Goal: Information Seeking & Learning: Check status

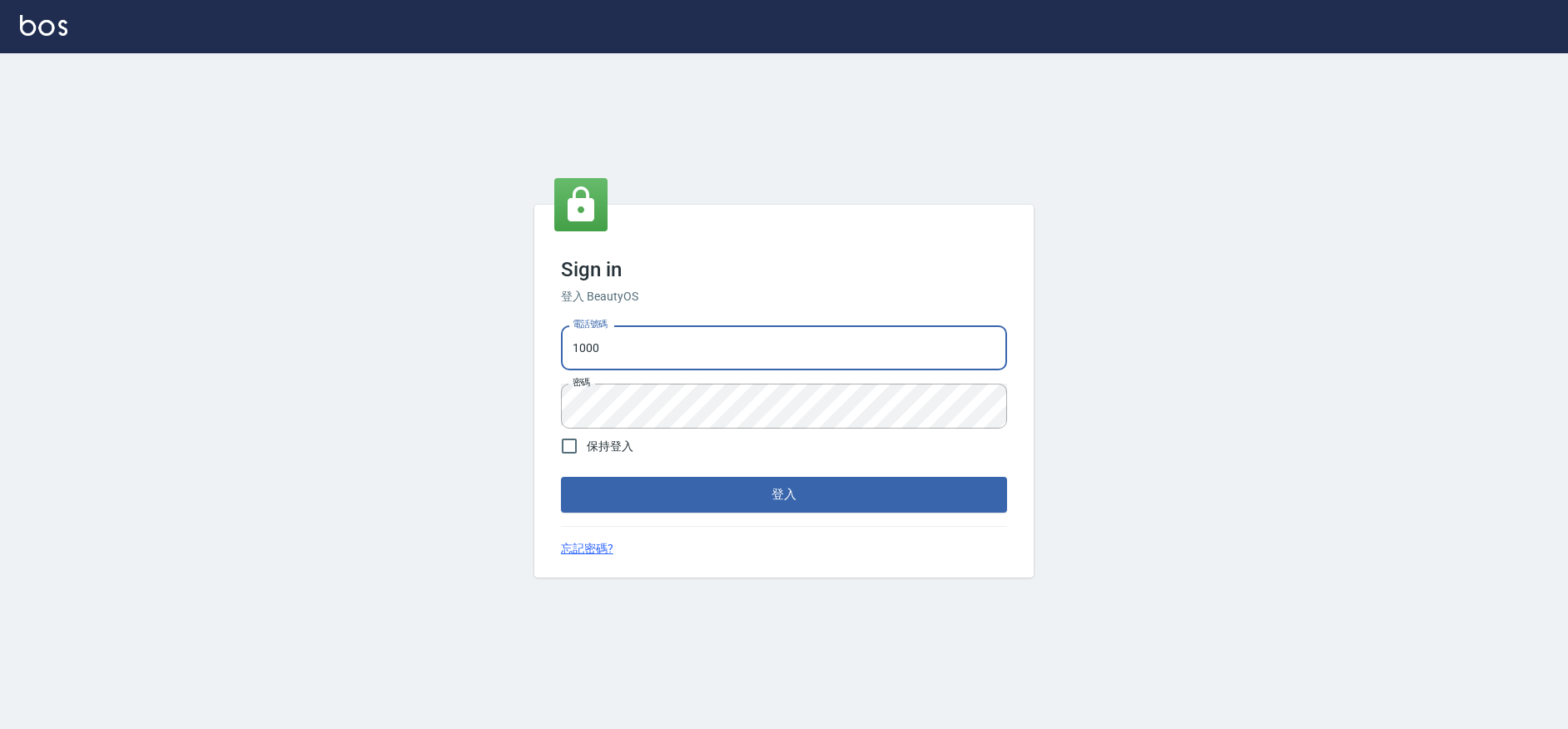
click at [779, 355] on input "1000" at bounding box center [784, 348] width 446 height 45
type input "0426657991"
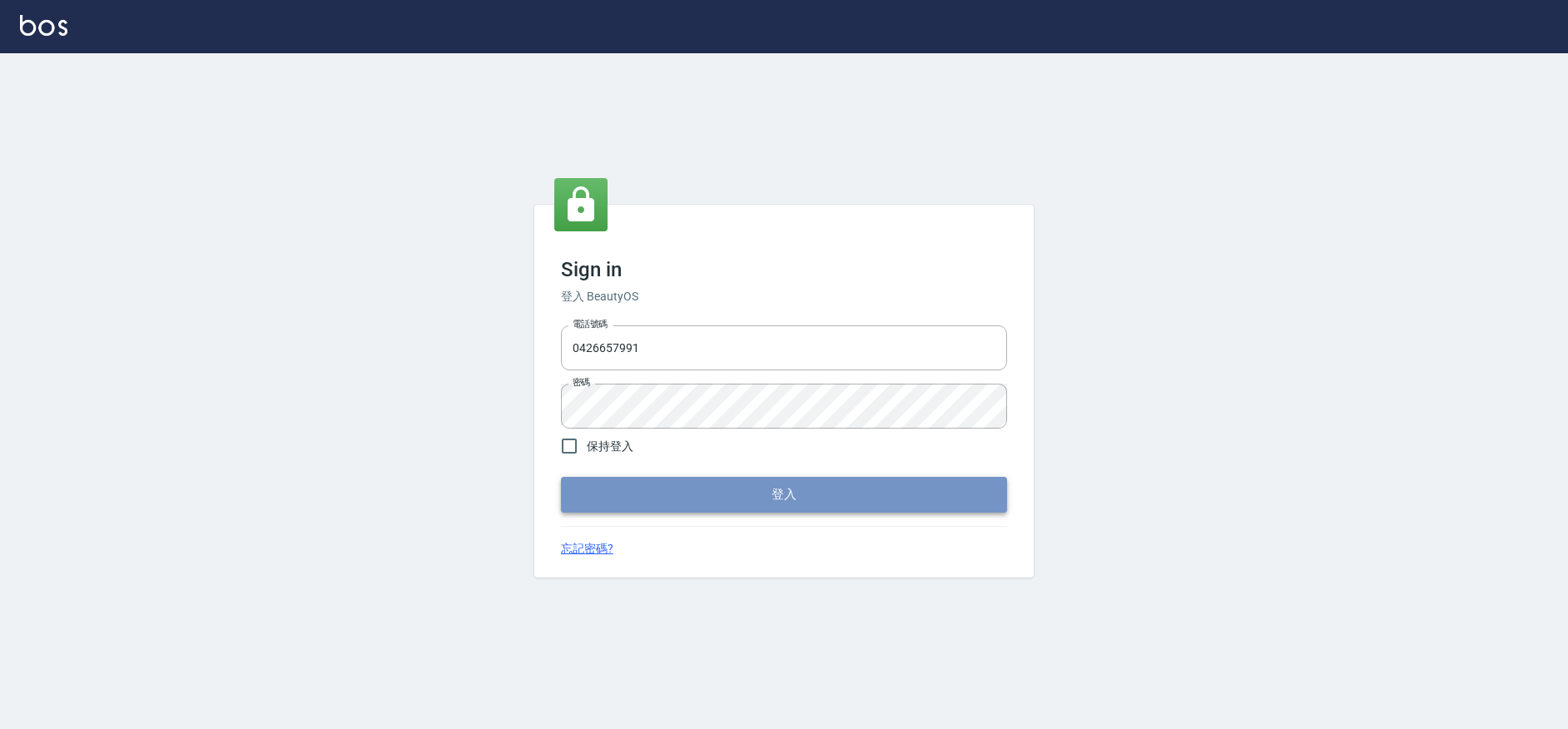
click at [788, 476] on button "登入" at bounding box center [784, 493] width 446 height 35
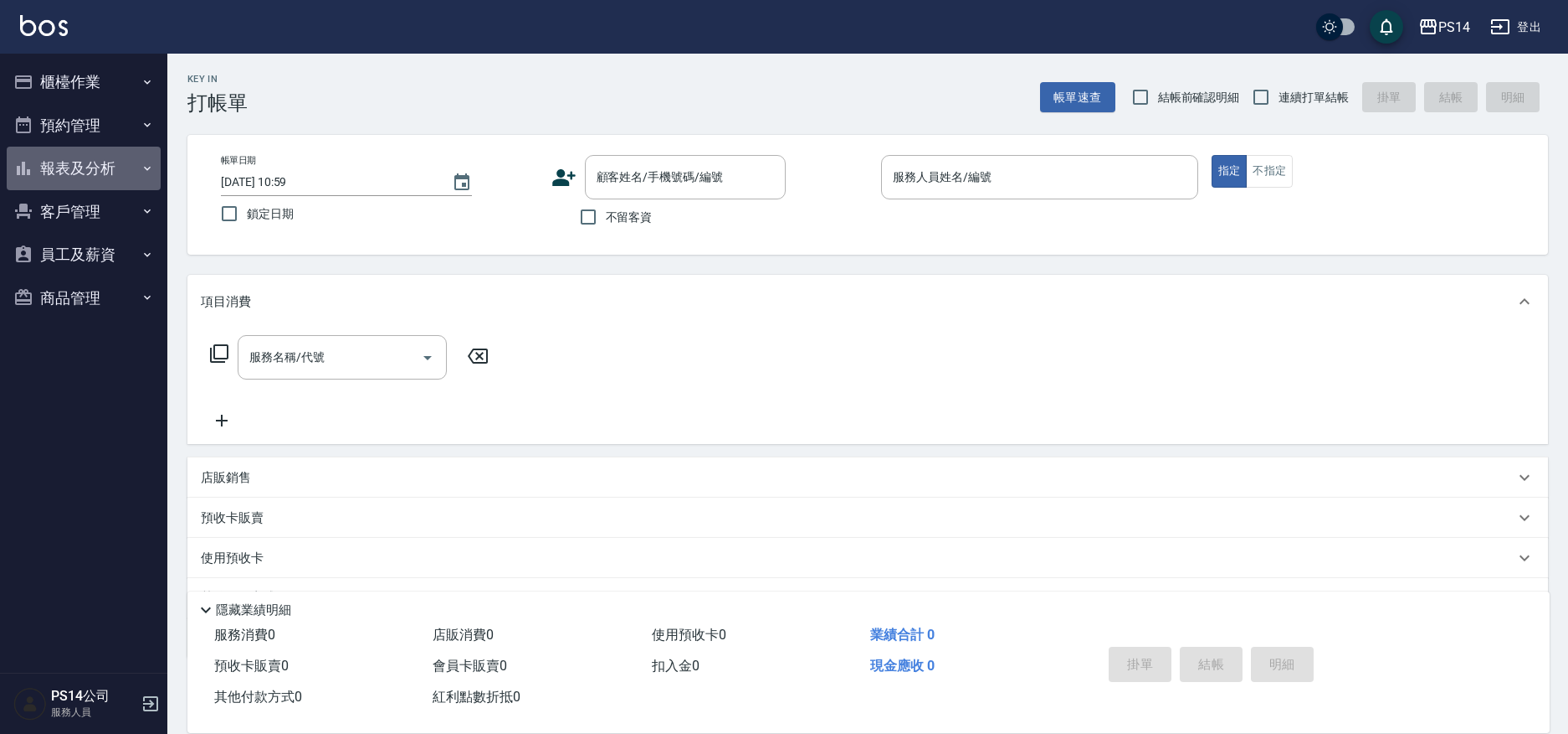
click at [109, 159] on button "報表及分析" at bounding box center [84, 168] width 154 height 44
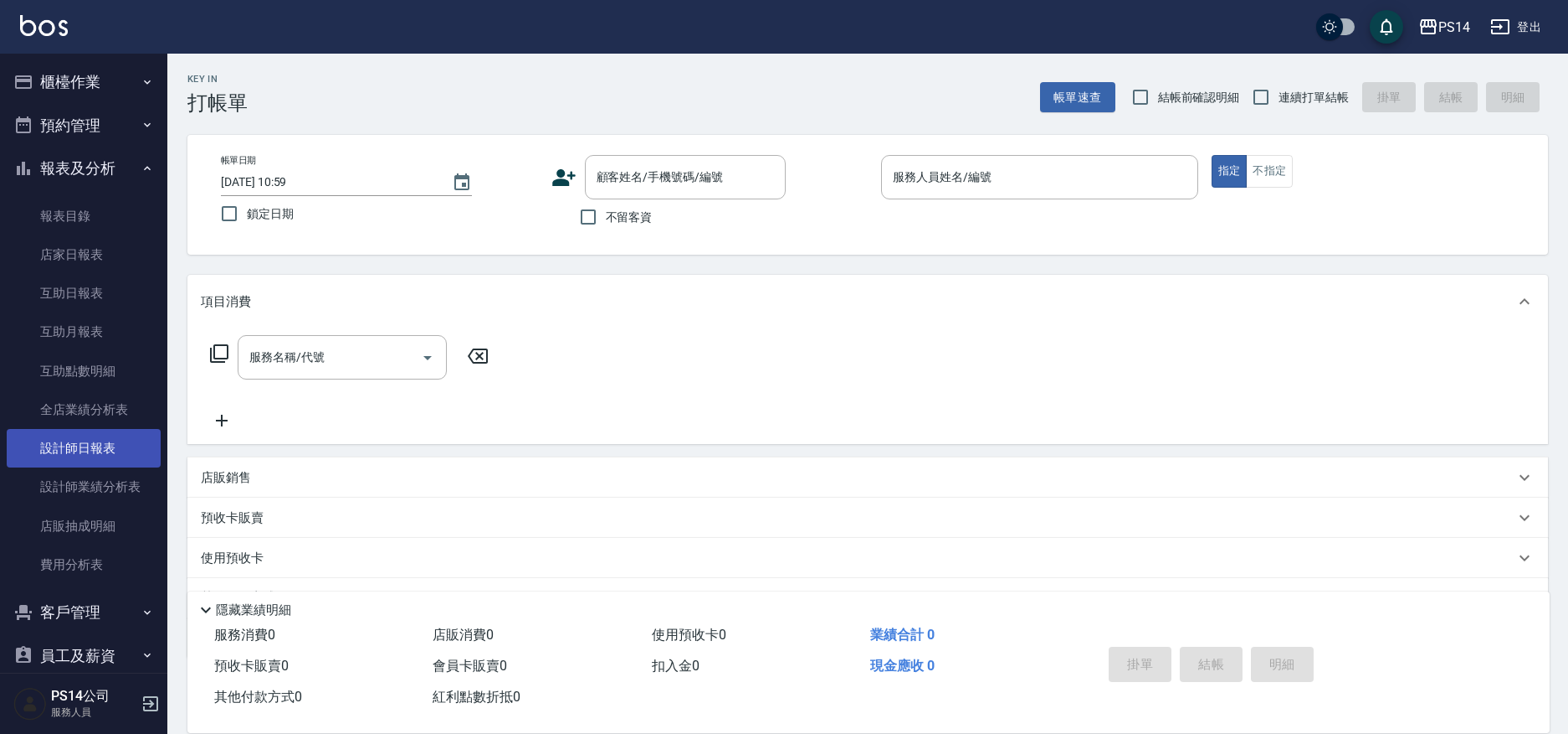
click at [102, 438] on link "設計師日報表" at bounding box center [84, 447] width 154 height 38
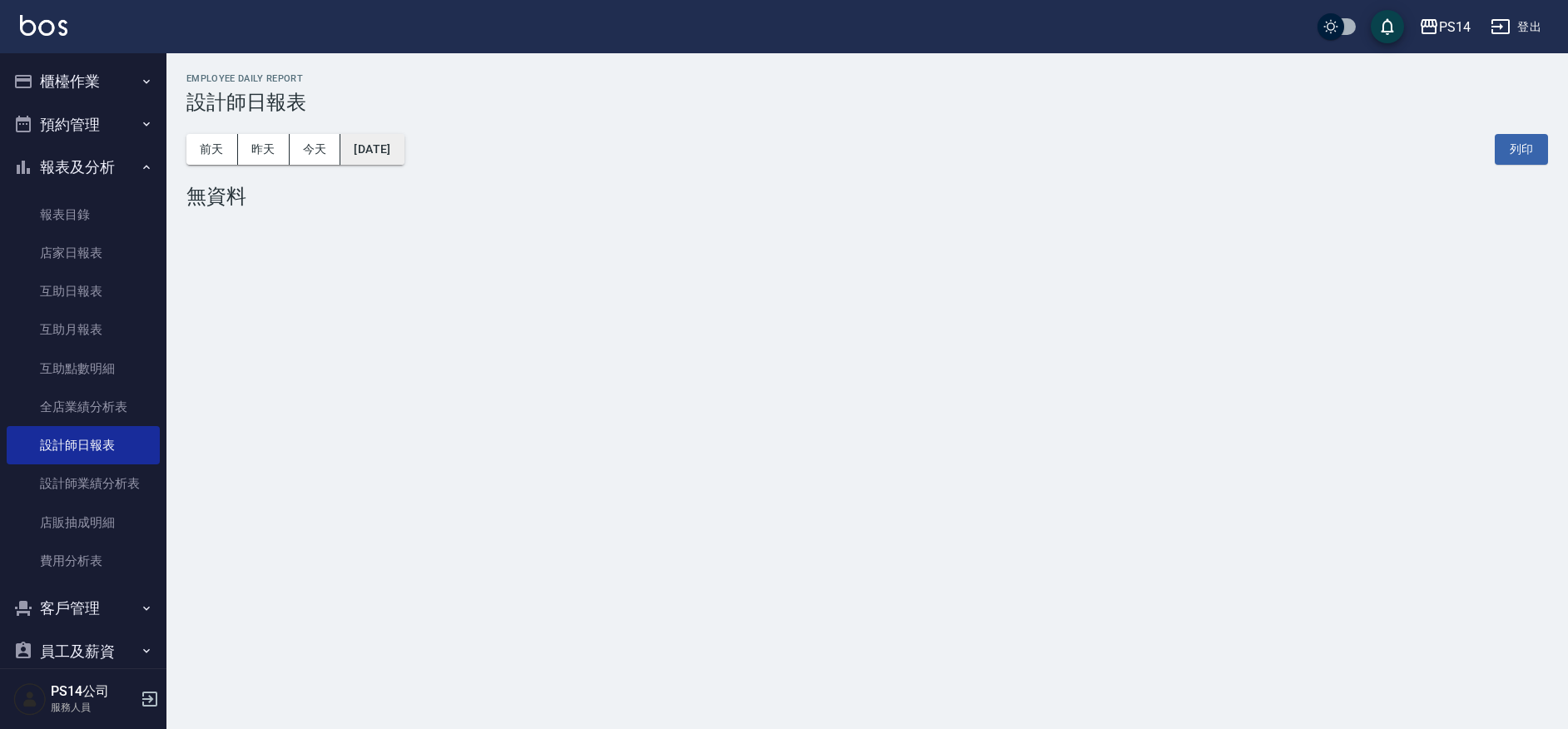
click at [398, 157] on button "[DATE]" at bounding box center [372, 149] width 63 height 31
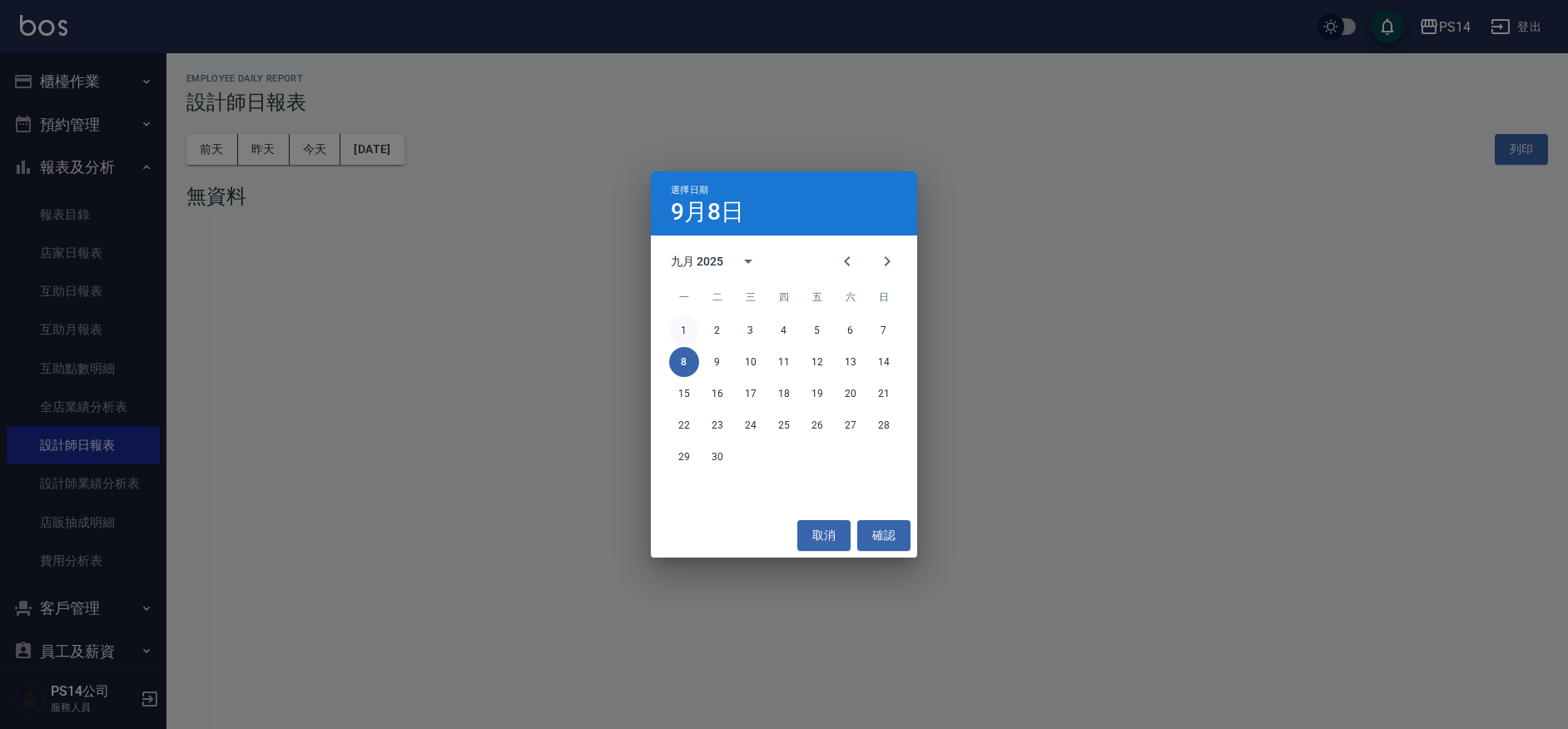
click at [676, 330] on button "1" at bounding box center [684, 330] width 30 height 30
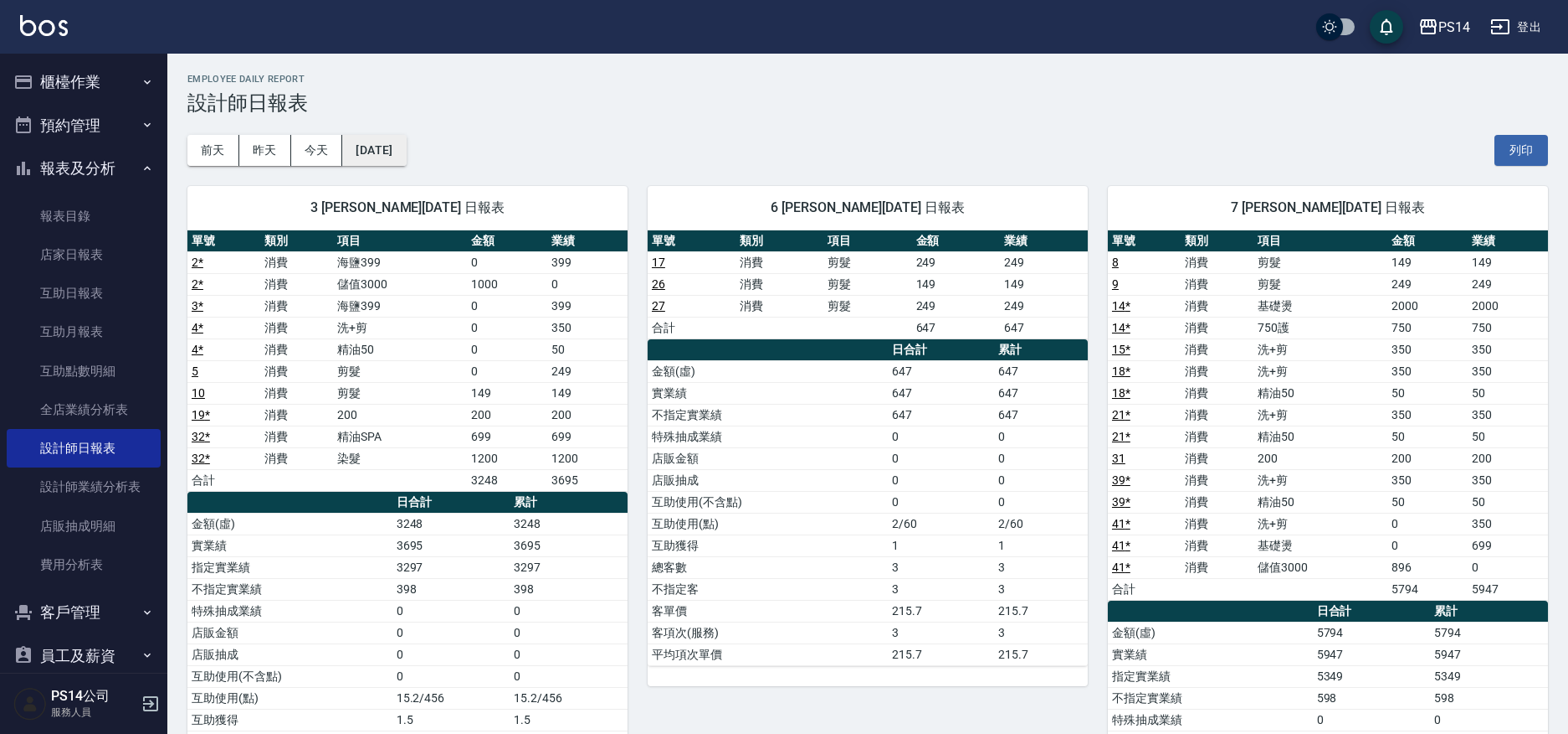
drag, startPoint x: 405, startPoint y: 174, endPoint x: 410, endPoint y: 162, distance: 13.0
click at [406, 161] on button "[DATE]" at bounding box center [374, 150] width 63 height 31
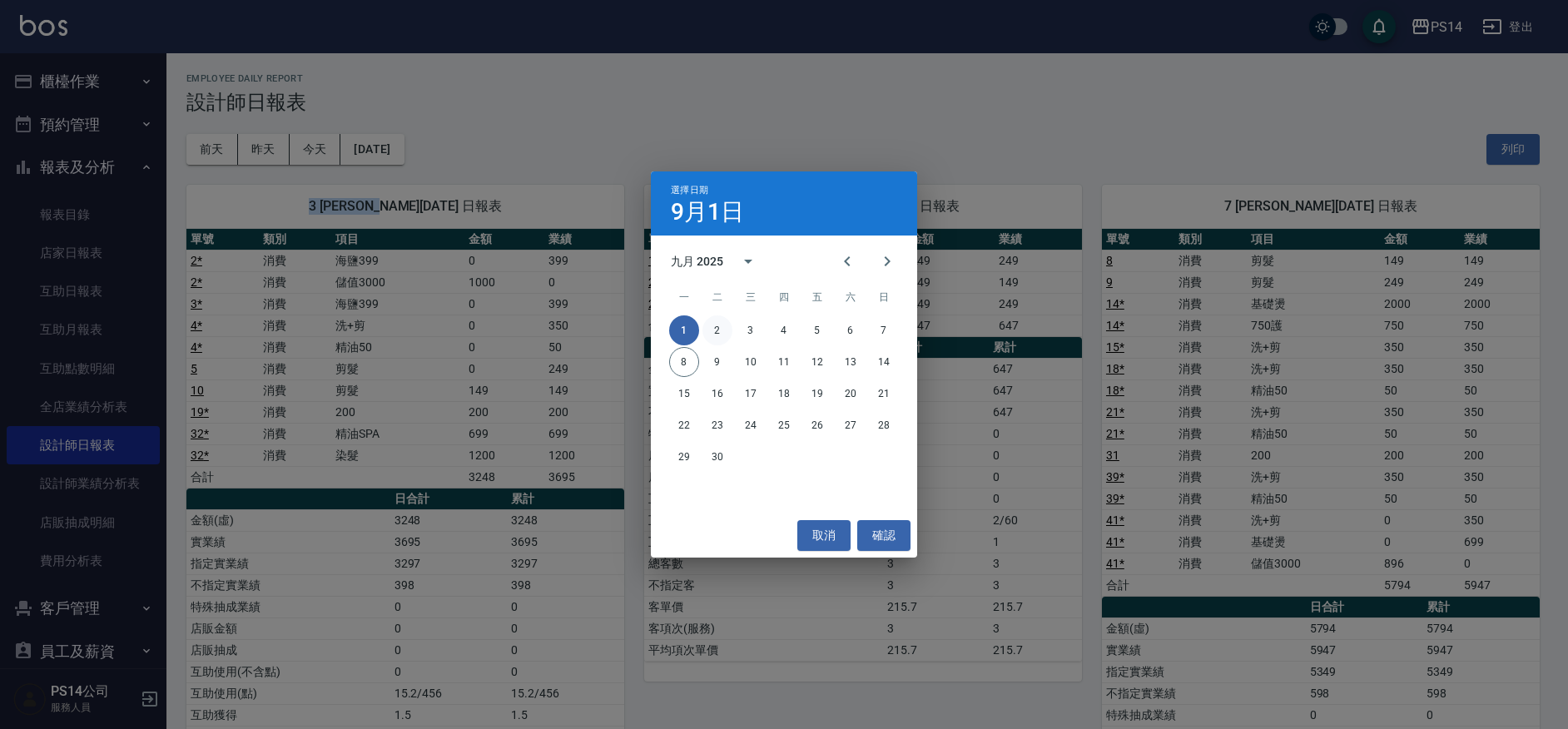
click at [729, 327] on button "2" at bounding box center [718, 330] width 30 height 30
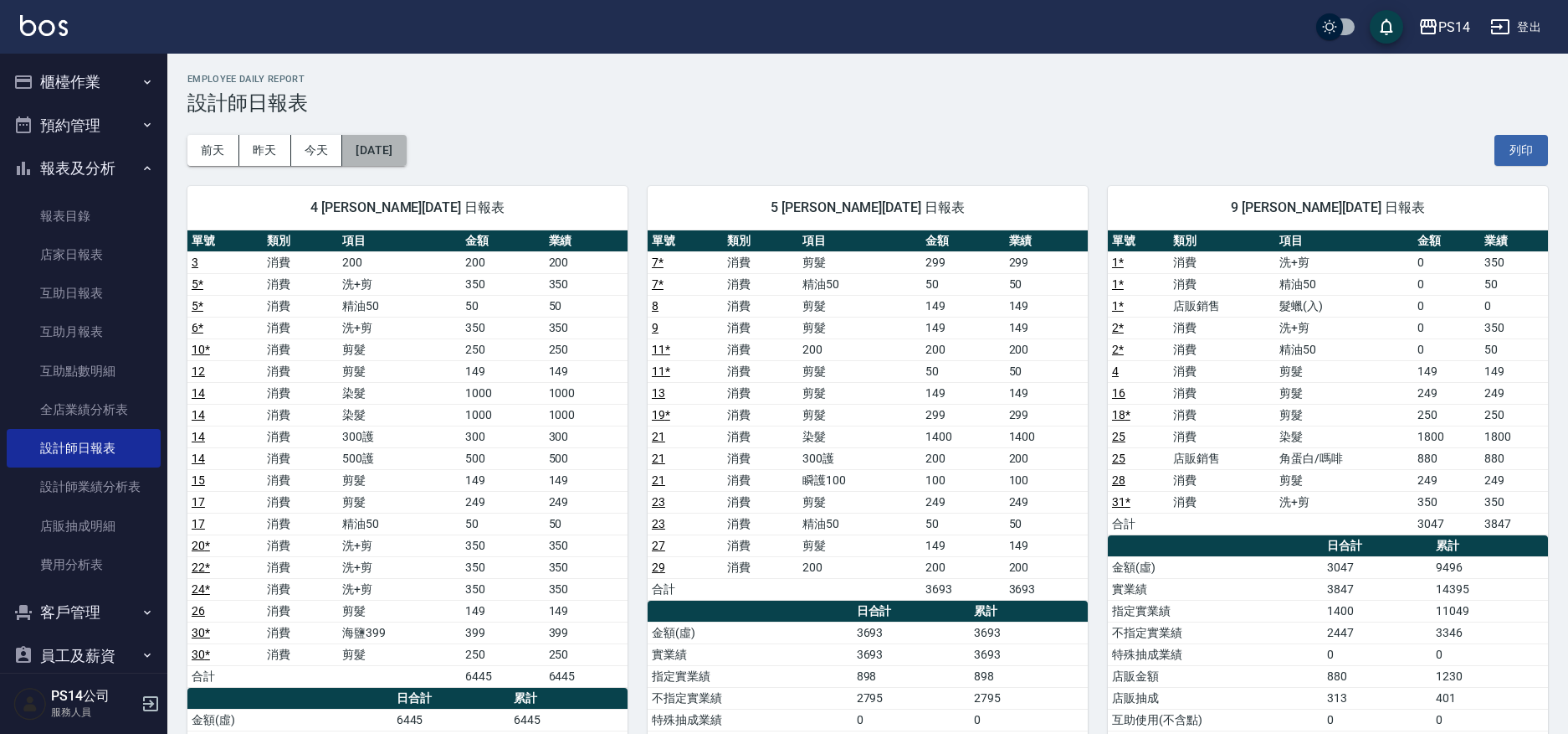
click at [401, 138] on button "[DATE]" at bounding box center [374, 150] width 63 height 31
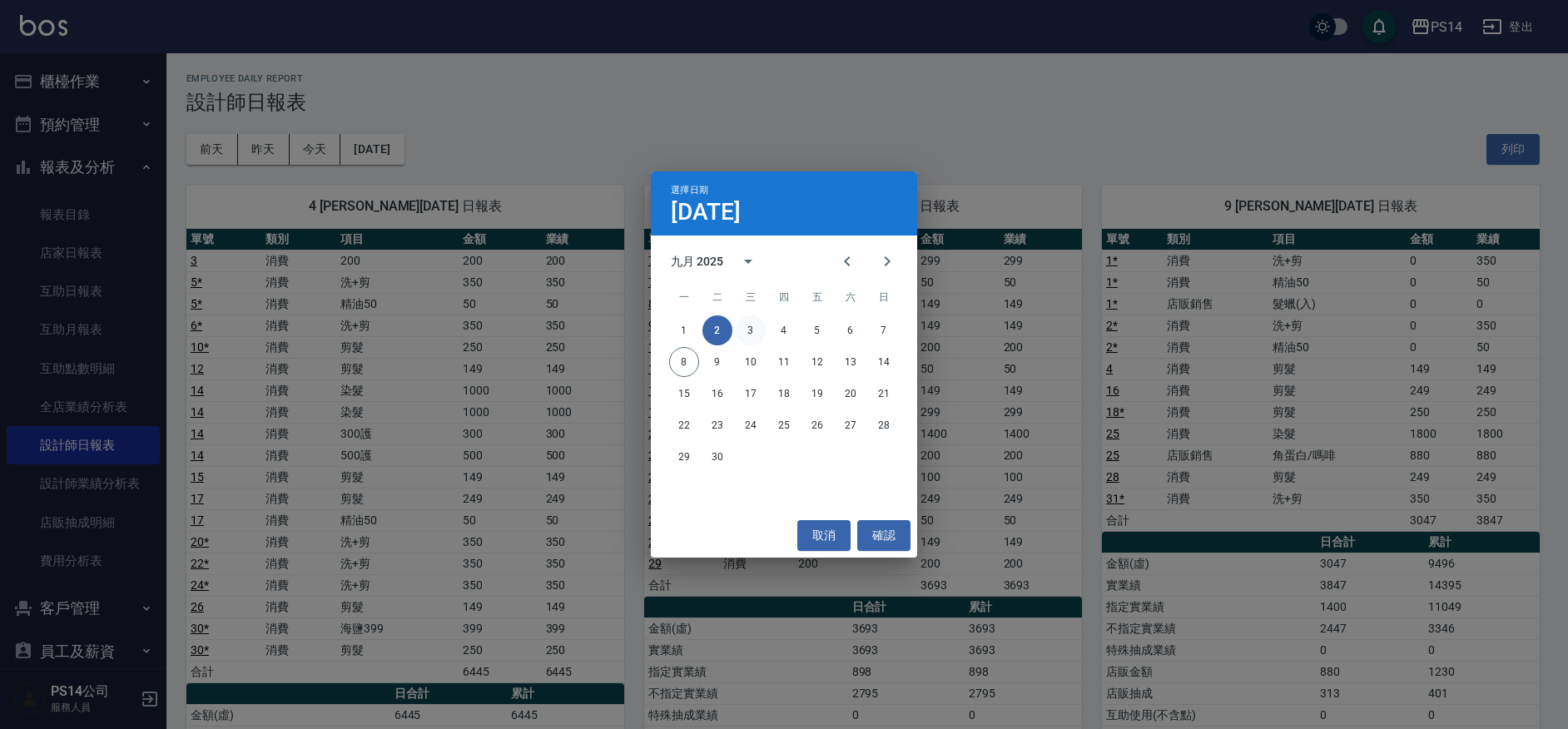
click at [749, 329] on button "3" at bounding box center [751, 330] width 30 height 30
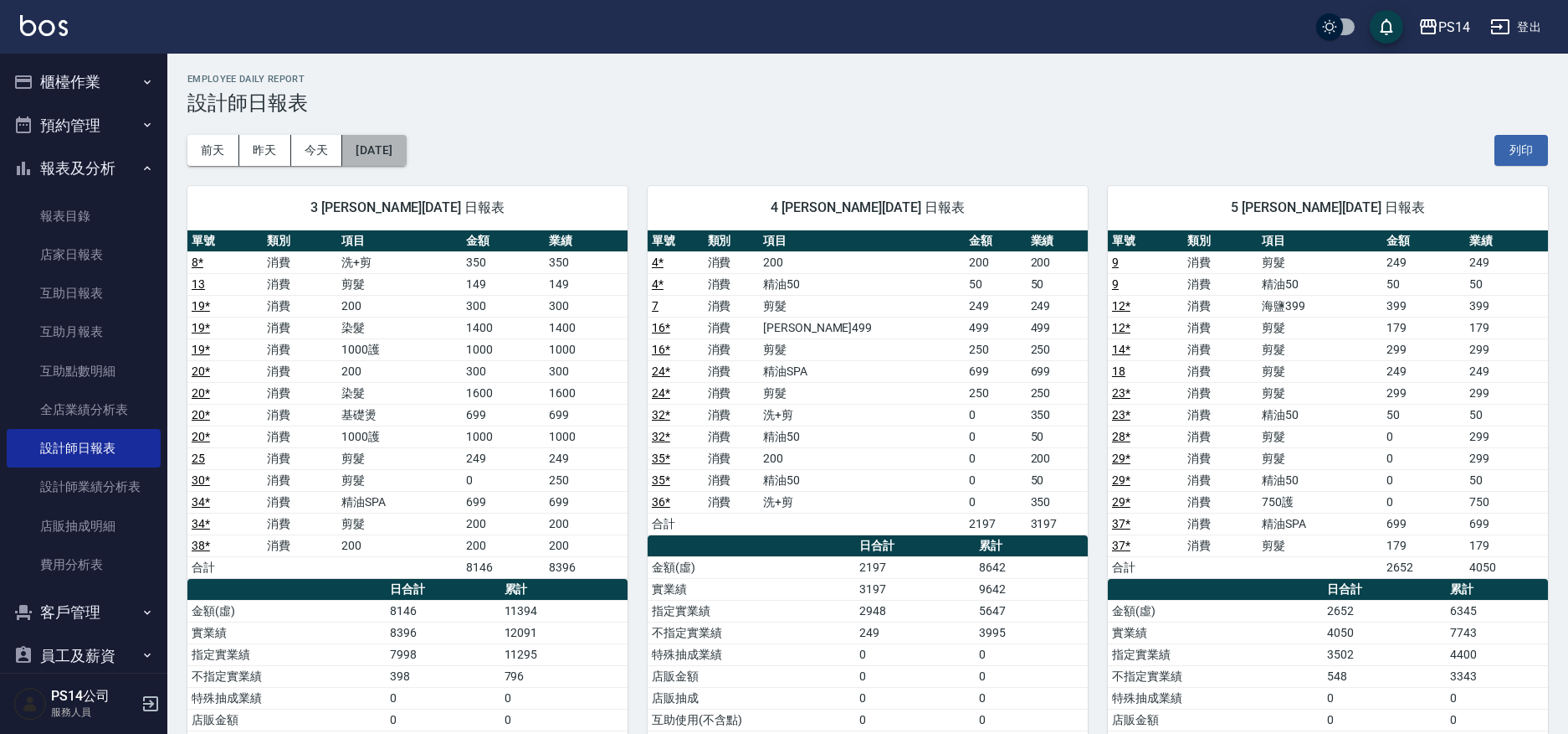
click at [406, 163] on button "[DATE]" at bounding box center [374, 150] width 63 height 31
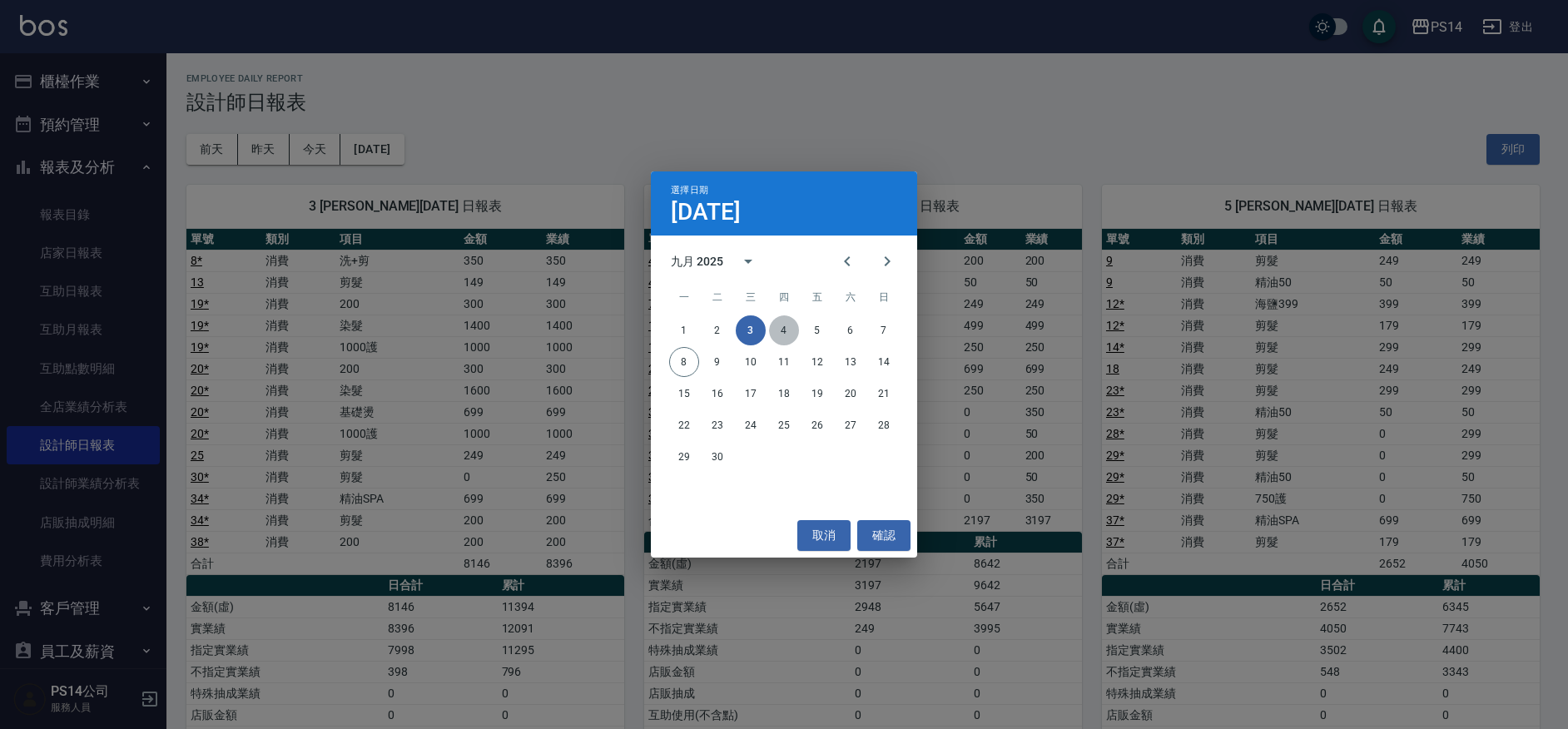
click at [786, 325] on button "4" at bounding box center [784, 330] width 30 height 30
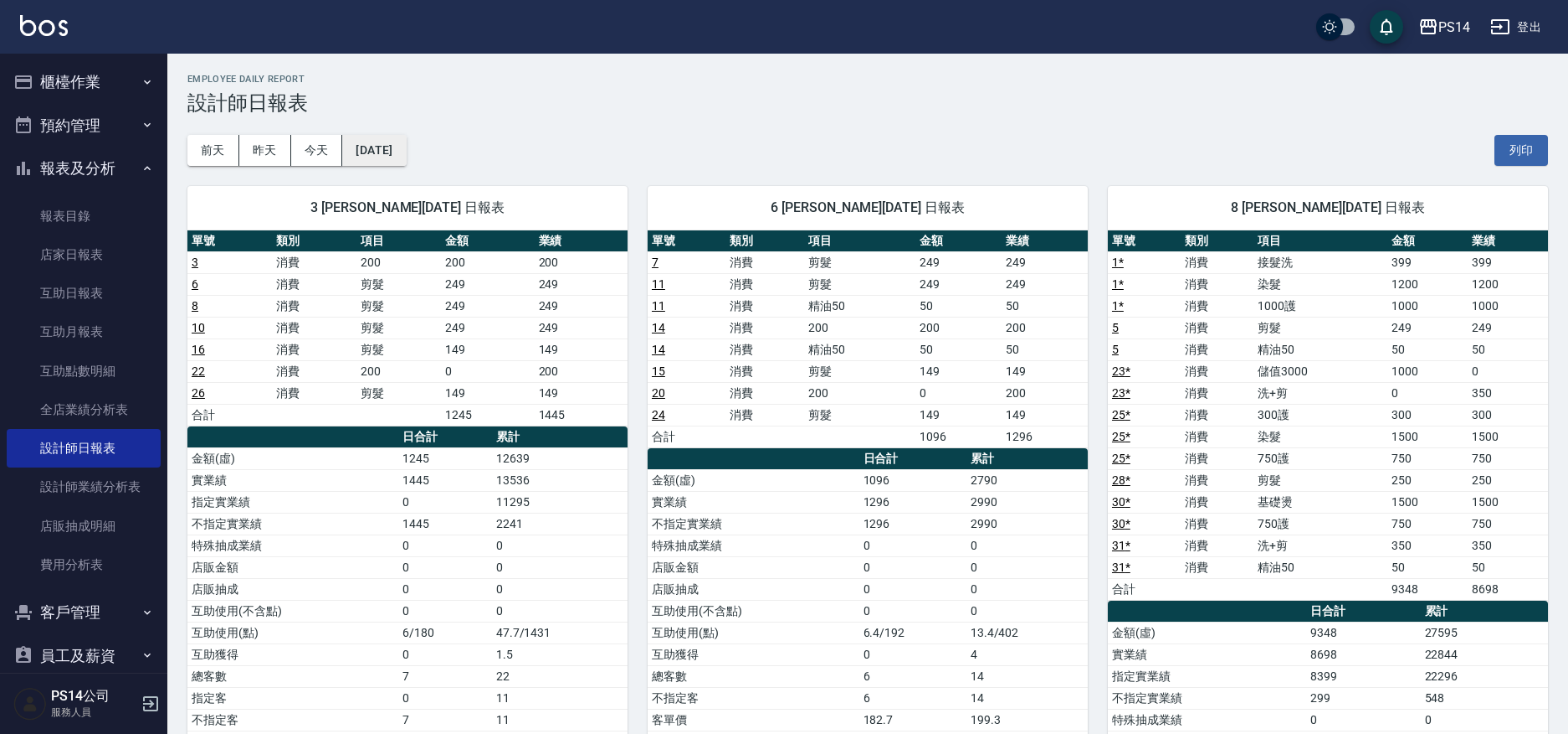
click at [383, 164] on button "[DATE]" at bounding box center [374, 150] width 63 height 31
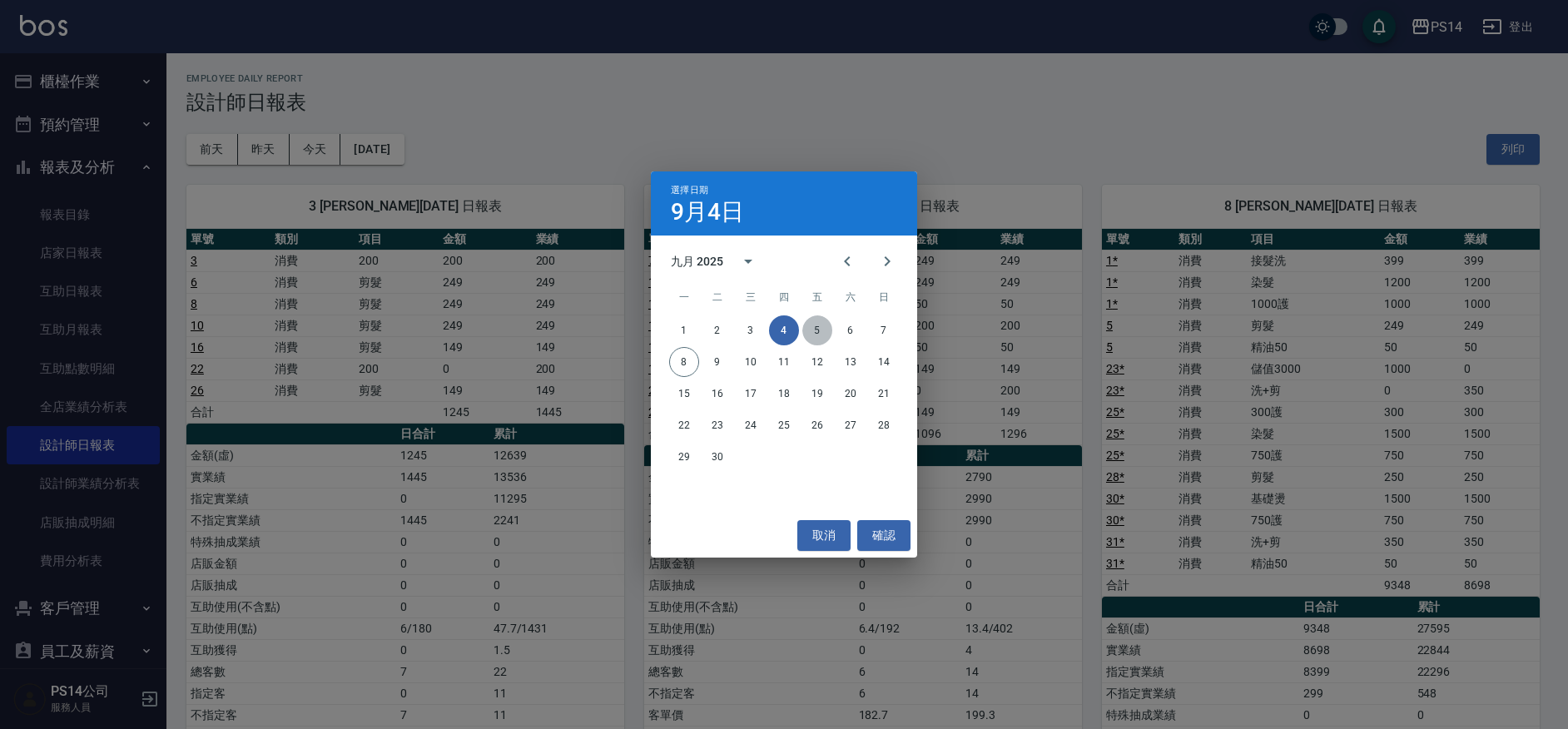
click at [824, 324] on button "5" at bounding box center [817, 330] width 30 height 30
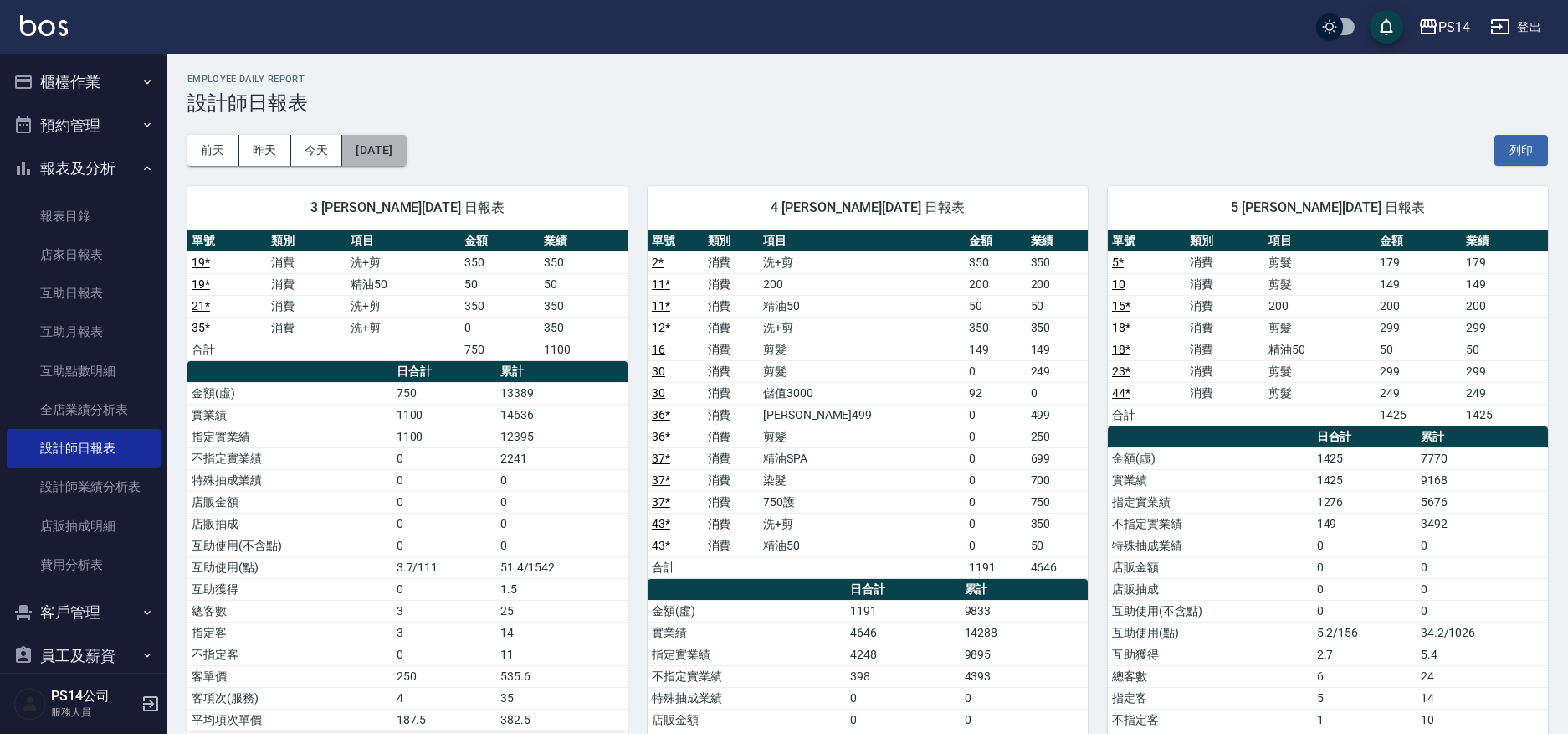
click at [406, 163] on button "[DATE]" at bounding box center [374, 150] width 63 height 31
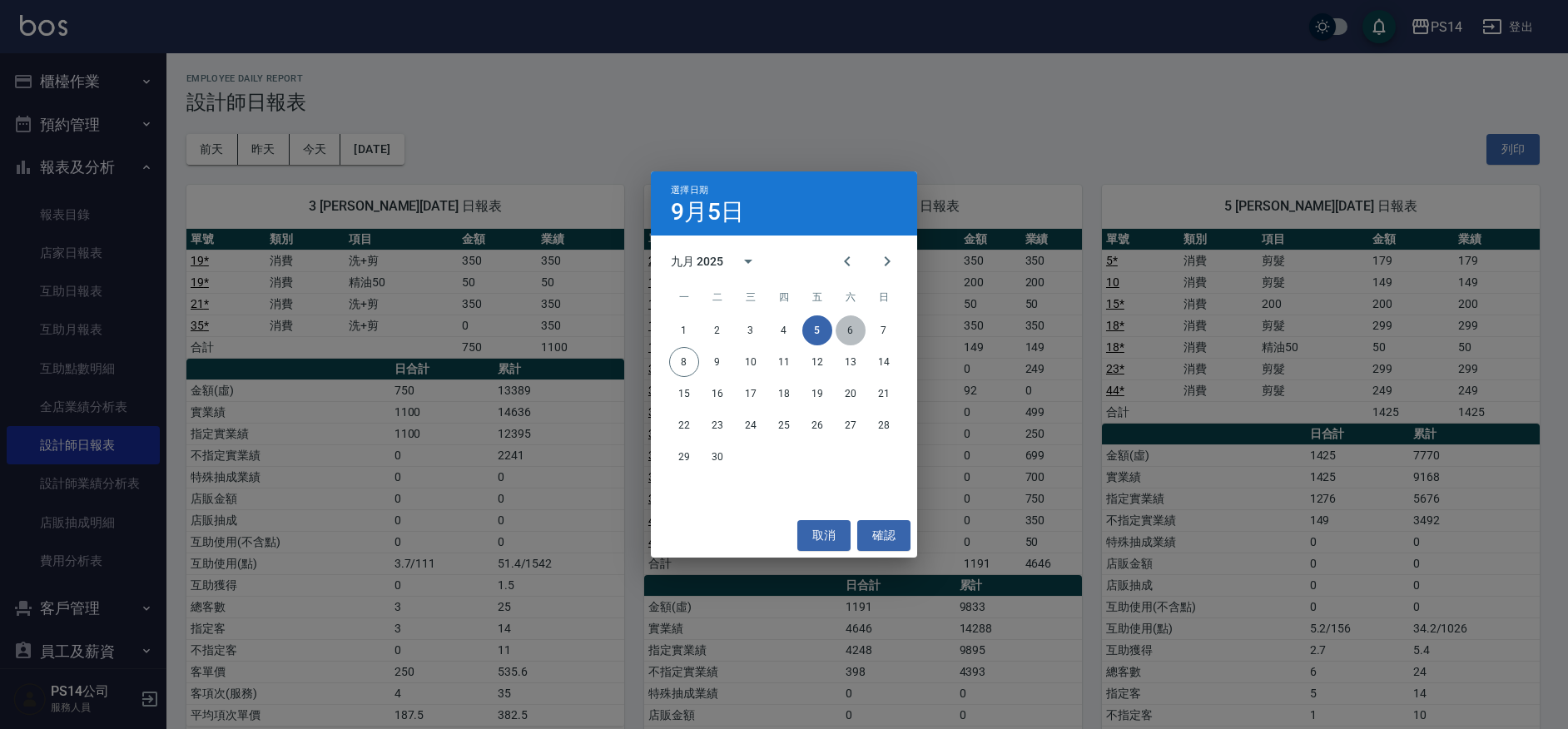
click at [848, 337] on button "6" at bounding box center [851, 330] width 30 height 30
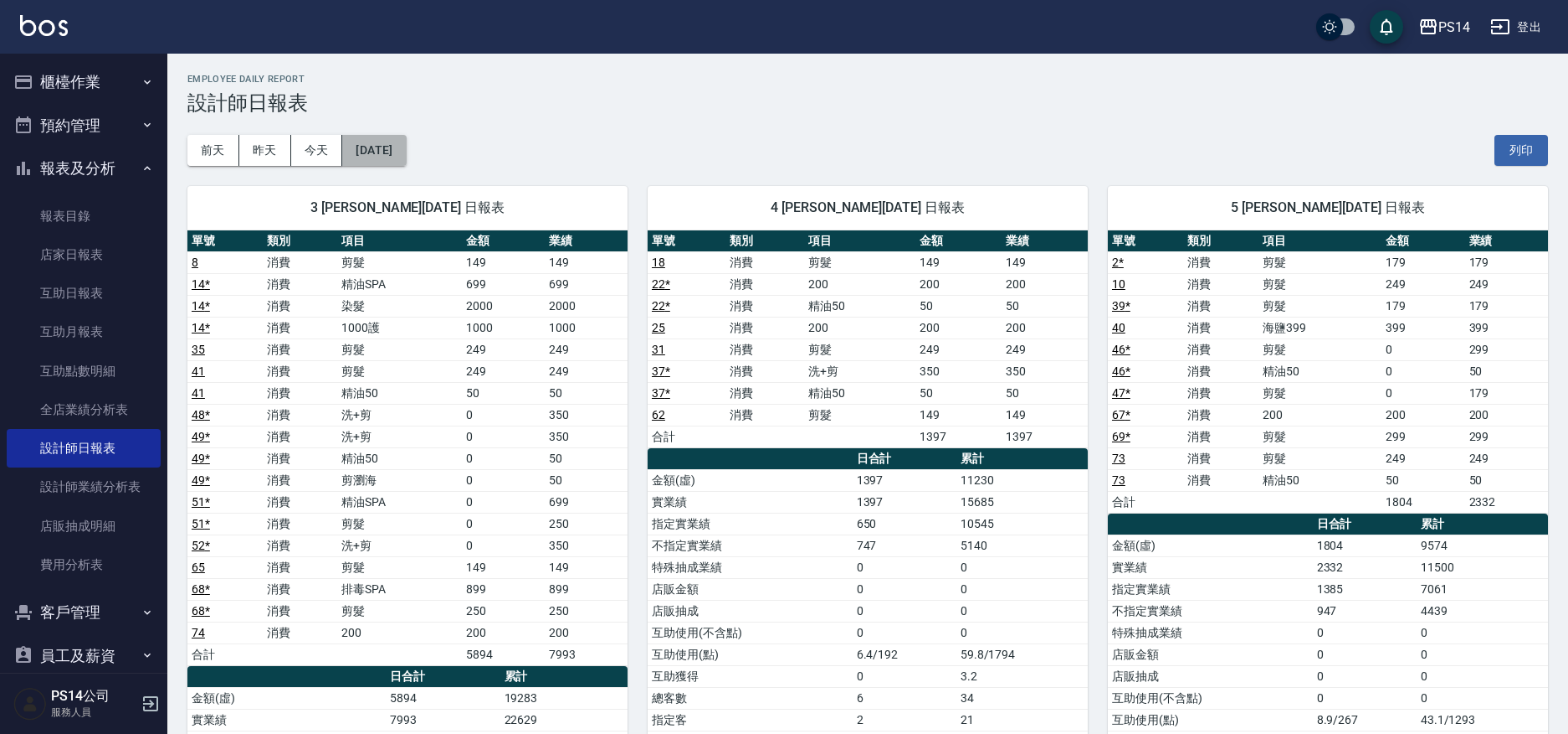
click at [383, 140] on button "[DATE]" at bounding box center [374, 150] width 63 height 31
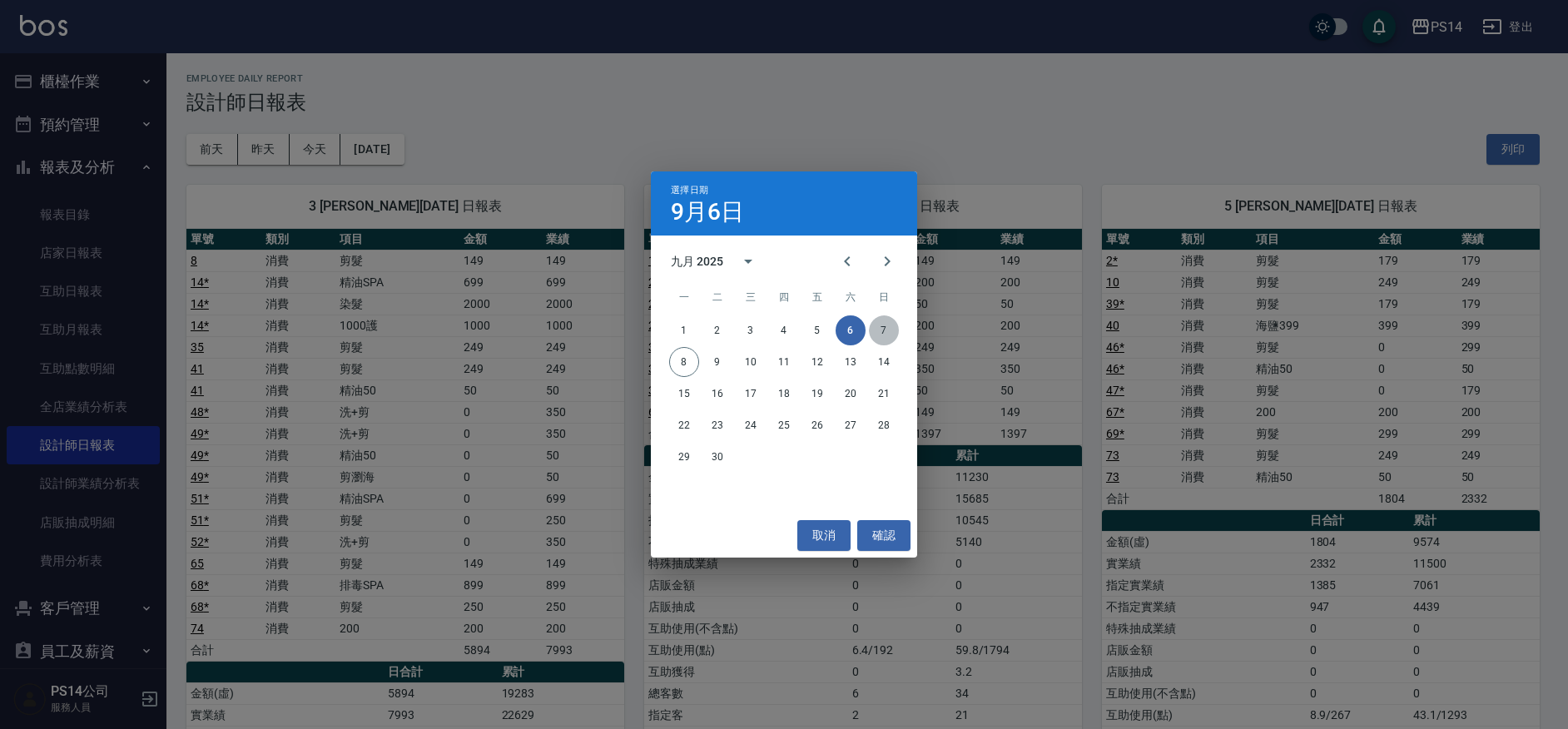
click at [879, 336] on button "7" at bounding box center [884, 330] width 30 height 30
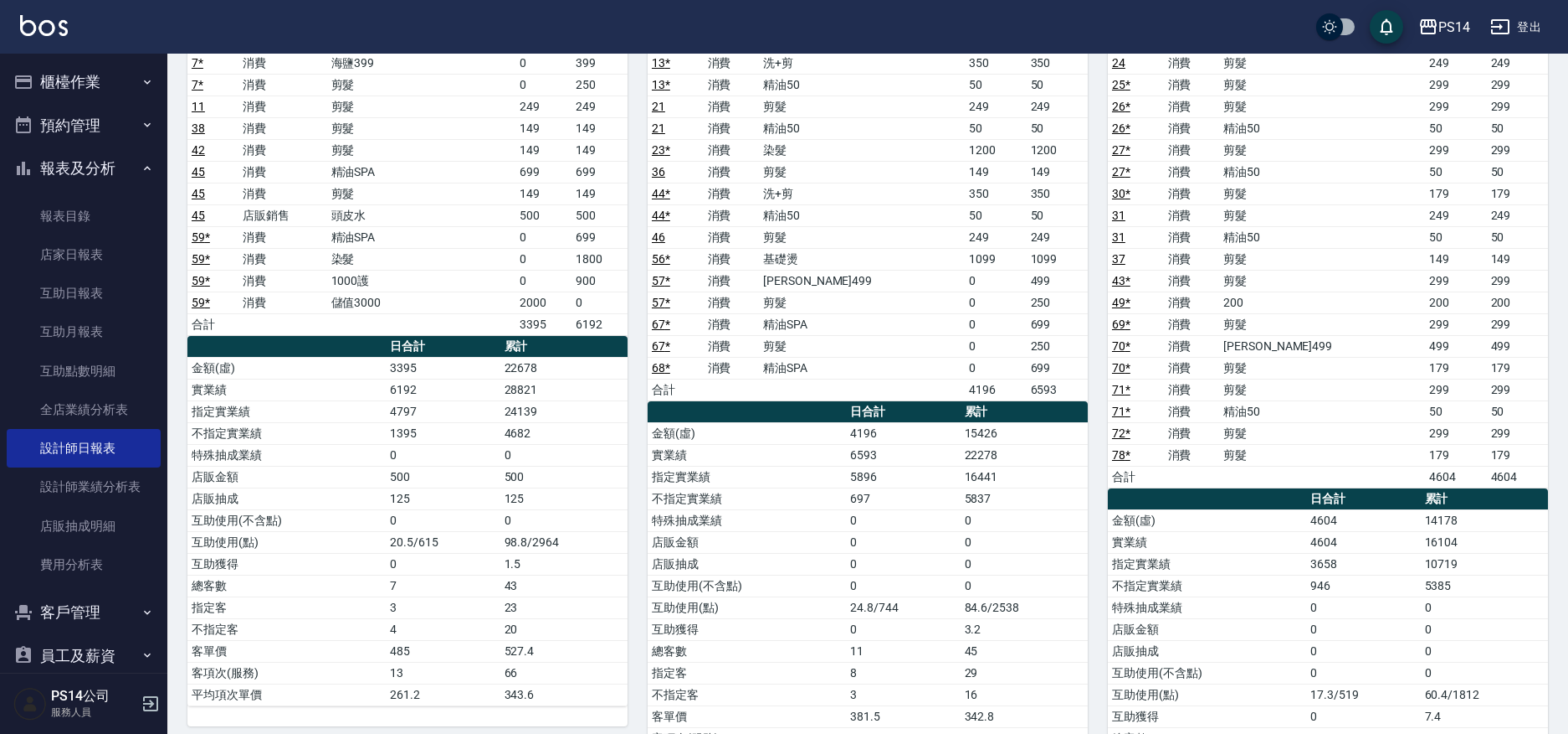
scroll to position [84, 0]
